Goal: Task Accomplishment & Management: Manage account settings

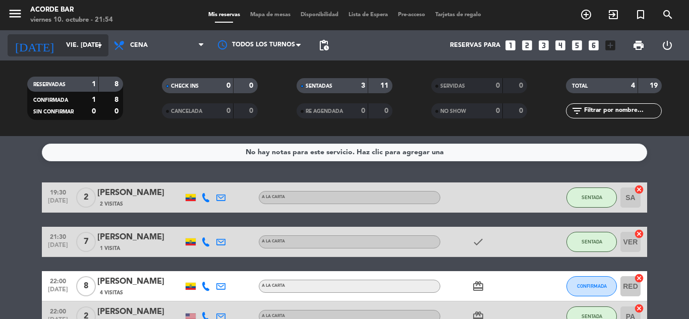
click at [101, 49] on icon "arrow_drop_down" at bounding box center [100, 45] width 12 height 12
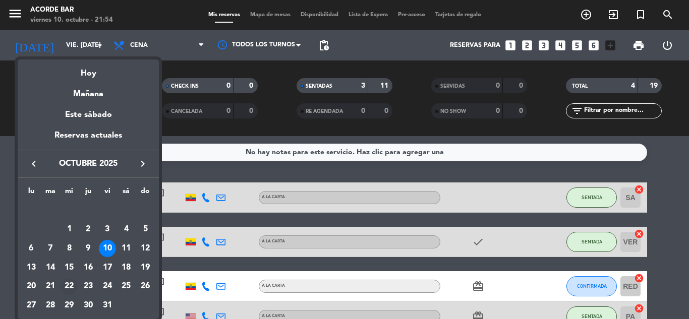
click at [69, 286] on div "22" at bounding box center [69, 286] width 17 height 17
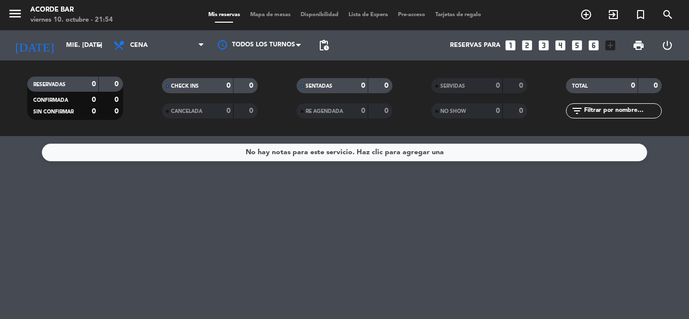
click at [331, 43] on span "pending_actions" at bounding box center [324, 45] width 20 height 20
click at [328, 48] on span "pending_actions" at bounding box center [324, 45] width 12 height 12
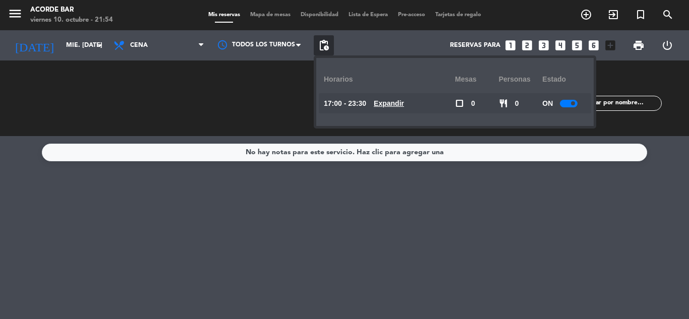
click at [574, 108] on div "ON" at bounding box center [564, 103] width 44 height 20
click at [572, 104] on span at bounding box center [573, 103] width 4 height 4
click at [326, 48] on span "pending_actions" at bounding box center [324, 45] width 12 height 12
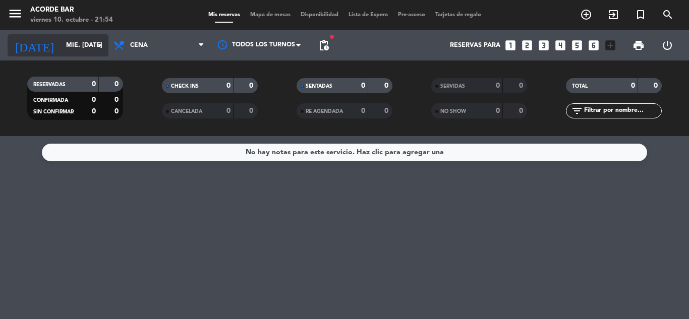
click at [71, 38] on input "mié. [DATE]" at bounding box center [103, 45] width 85 height 17
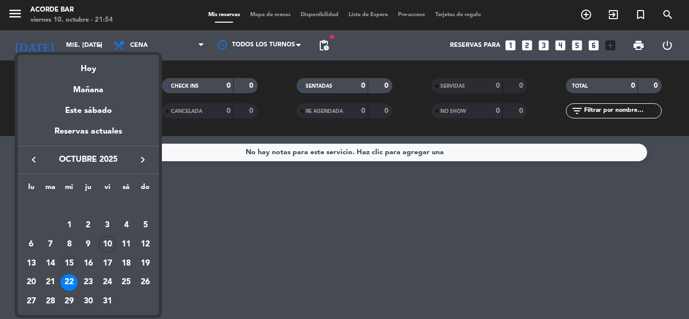
click at [68, 265] on div "15" at bounding box center [69, 263] width 17 height 17
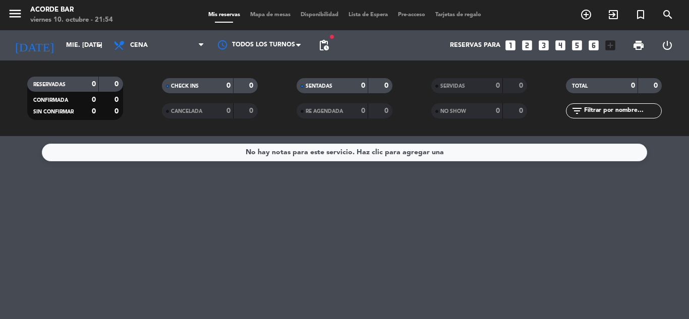
type input "mié. [DATE]"
click at [327, 45] on span "pending_actions" at bounding box center [324, 45] width 12 height 12
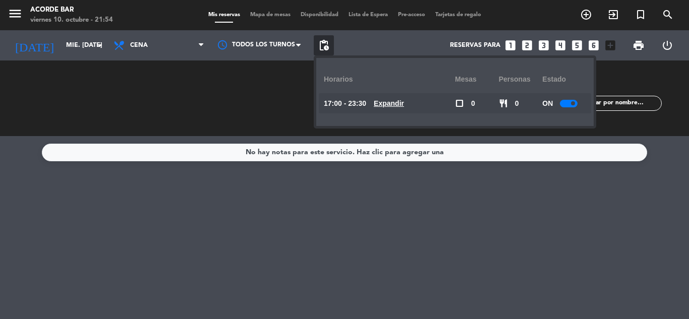
click at [563, 107] on div at bounding box center [569, 104] width 18 height 8
click at [326, 45] on span "pending_actions" at bounding box center [324, 45] width 12 height 12
